Goal: Task Accomplishment & Management: Complete application form

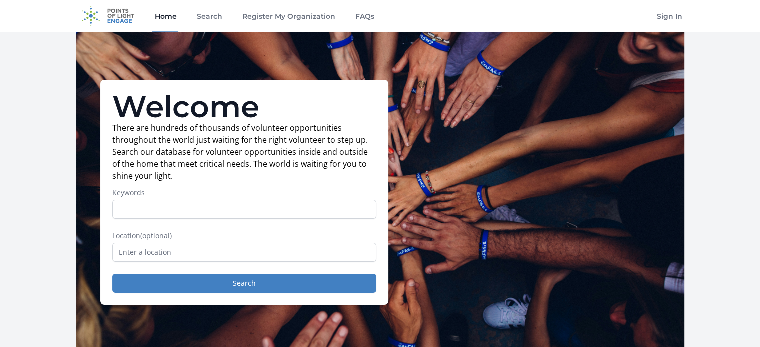
click at [210, 213] on input "Keywords" at bounding box center [244, 209] width 264 height 19
click at [238, 181] on p "There are hundreds of thousands of volunteer opportunities throughout the world…" at bounding box center [244, 152] width 264 height 60
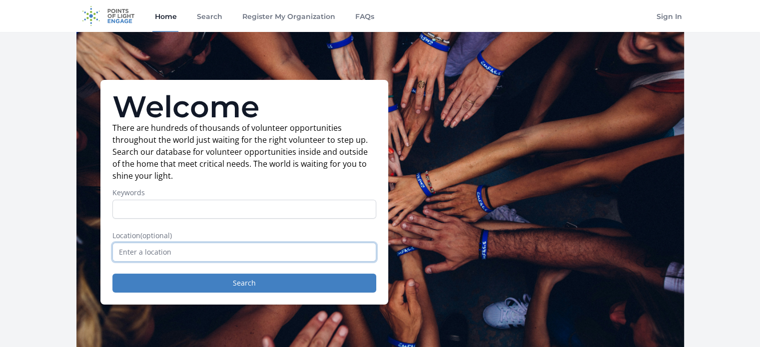
click at [202, 249] on input "text" at bounding box center [244, 252] width 264 height 19
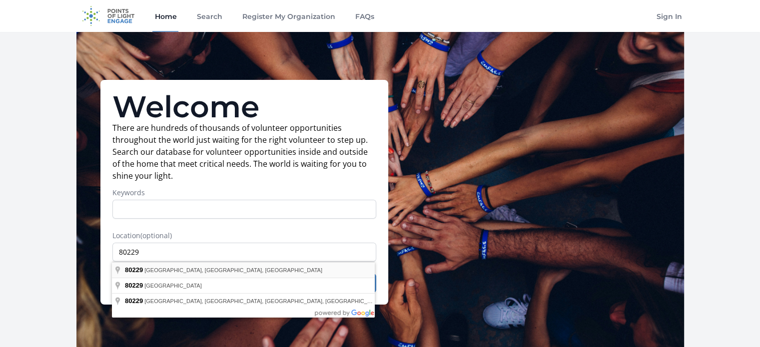
type input "Denver, CO 80229, USA"
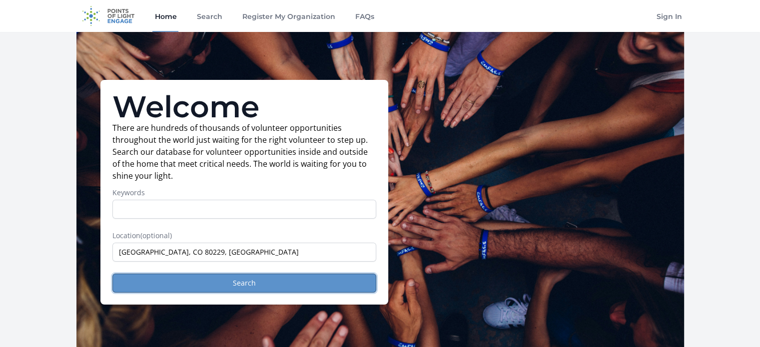
click at [229, 285] on button "Search" at bounding box center [244, 283] width 264 height 19
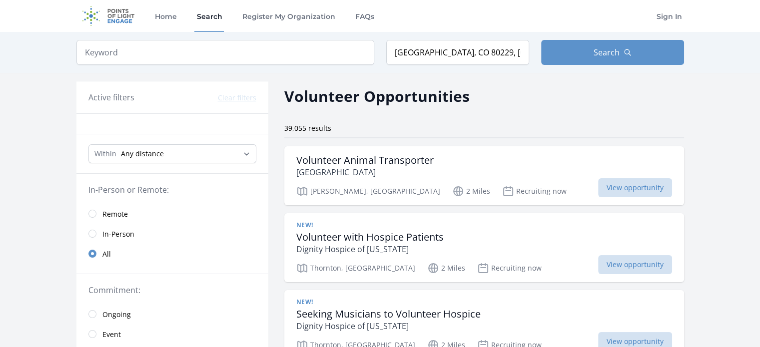
click at [104, 216] on span "Remote" at bounding box center [114, 214] width 25 height 10
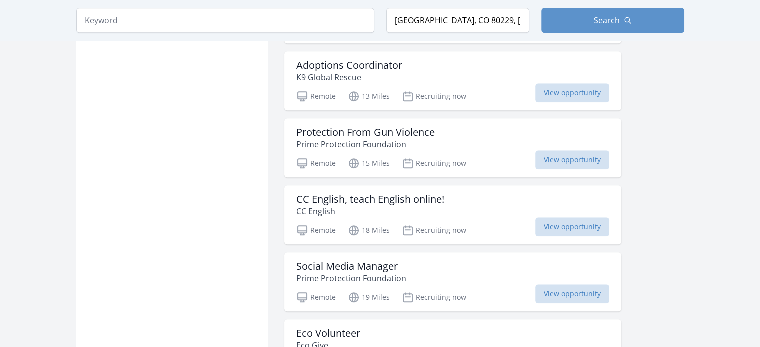
scroll to position [992, 0]
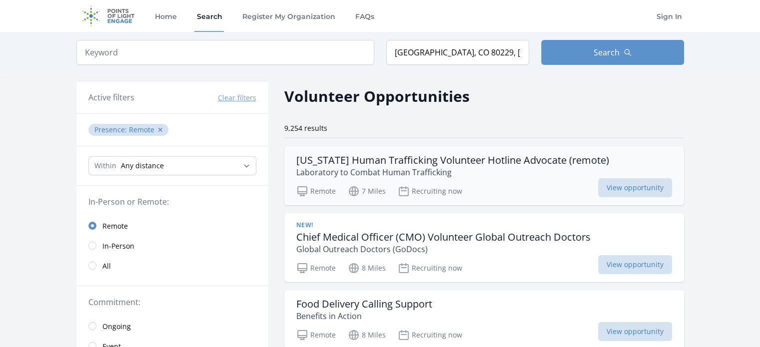
click at [426, 158] on h3 "Colorado Human Trafficking Volunteer Hotline Advocate (remote)" at bounding box center [452, 160] width 313 height 12
click at [425, 238] on h3 "Chief Medical Officer (CMO) Volunteer Global Outreach Doctors" at bounding box center [443, 237] width 294 height 12
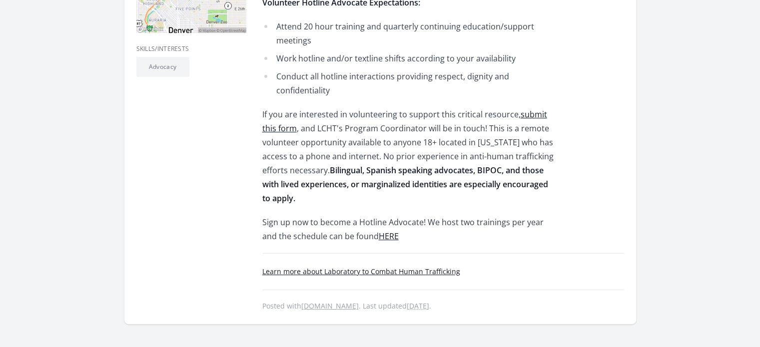
scroll to position [374, 0]
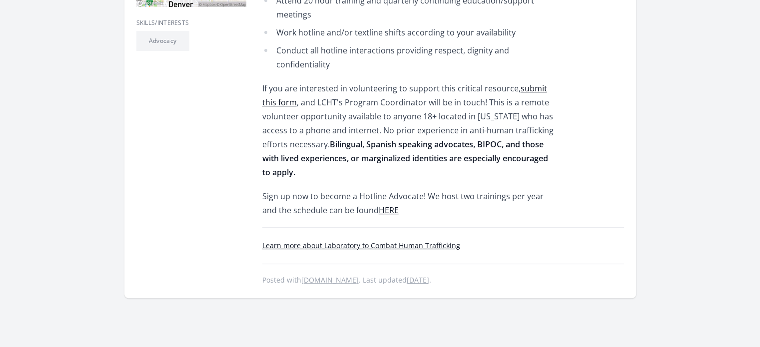
click at [344, 241] on link "Learn more about Laboratory to Combat Human Trafficking" at bounding box center [361, 245] width 198 height 9
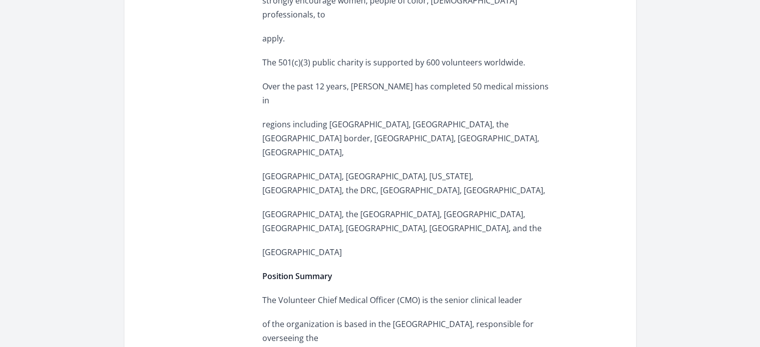
scroll to position [582, 0]
